Goal: Information Seeking & Learning: Learn about a topic

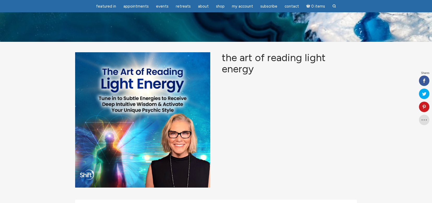
scroll to position [600, 0]
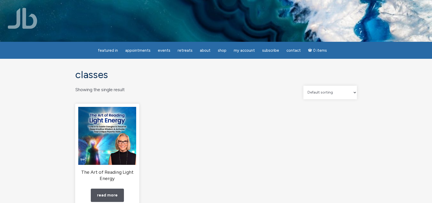
scroll to position [52, 0]
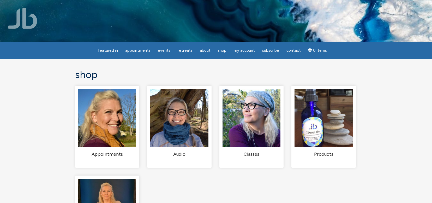
scroll to position [52, 0]
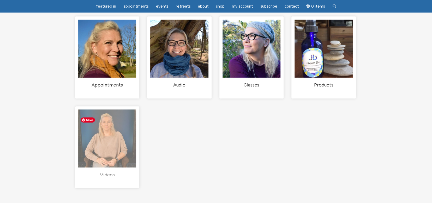
click at [100, 135] on img "Visit product category Videos" at bounding box center [107, 138] width 58 height 58
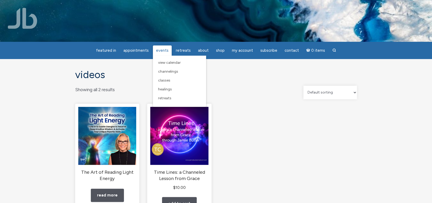
click at [163, 50] on span "Events" at bounding box center [162, 50] width 13 height 5
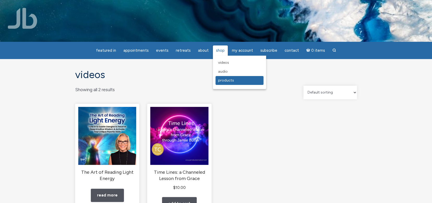
click at [222, 83] on link "Products" at bounding box center [239, 80] width 48 height 9
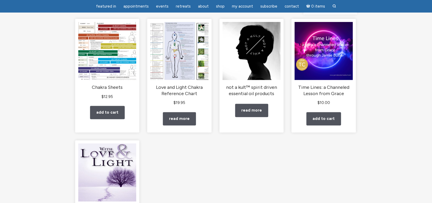
scroll to position [52, 0]
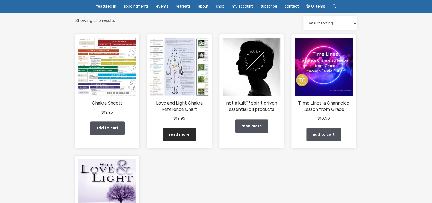
click at [176, 141] on link "Read more" at bounding box center [179, 133] width 33 height 13
